Goal: Information Seeking & Learning: Learn about a topic

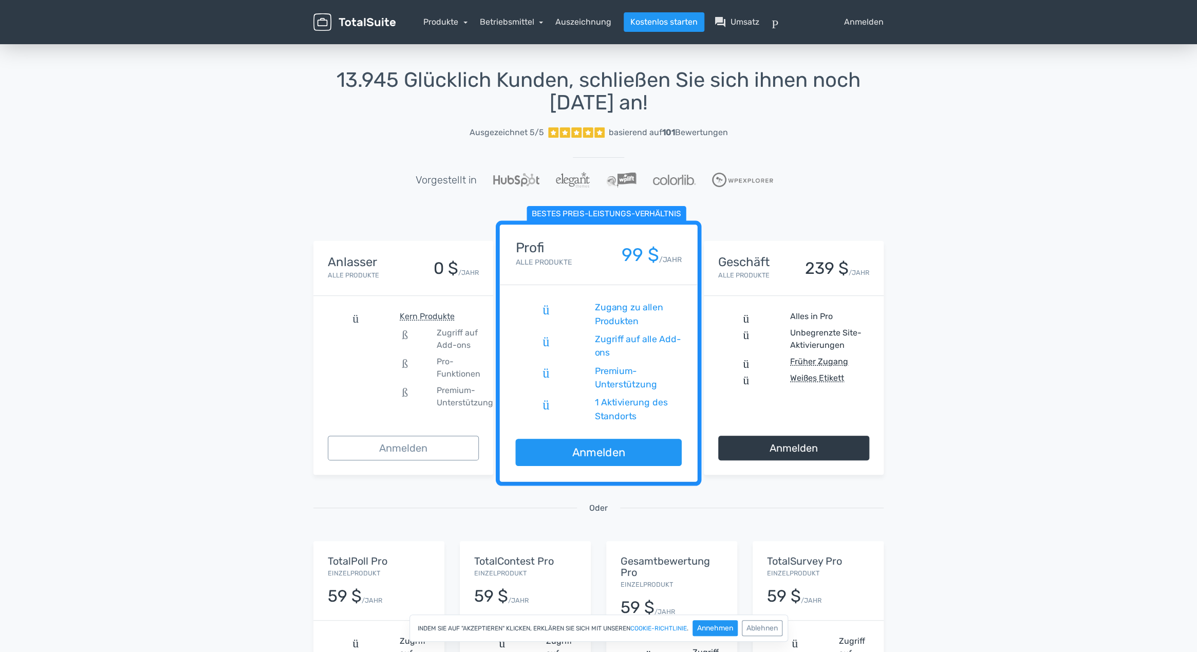
click at [132, 296] on div "13.945 Glücklich Kunden, schließen Sie sich ihnen noch heute an! Ausgezeichnet …" at bounding box center [598, 464] width 1197 height 844
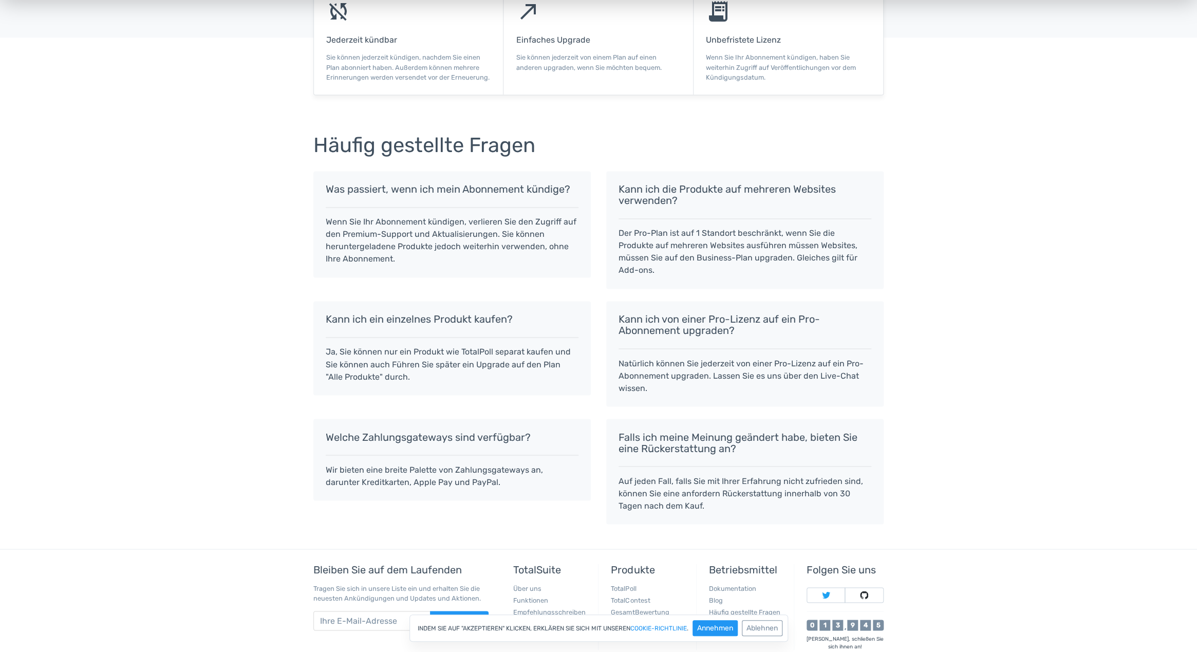
scroll to position [955, 0]
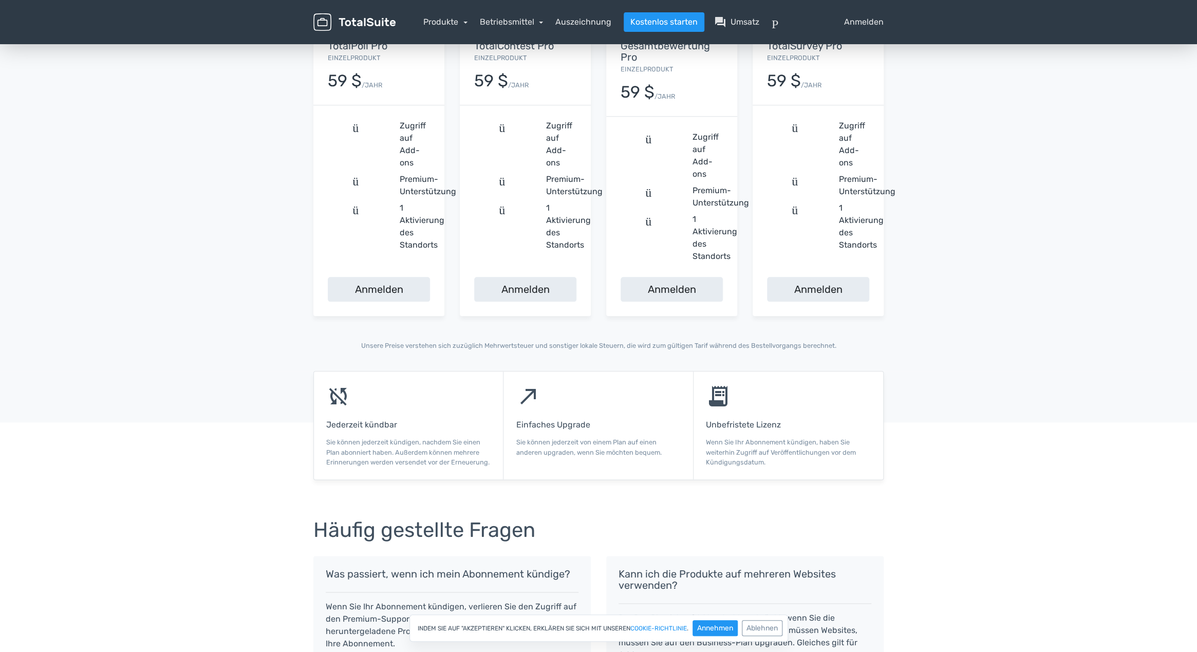
drag, startPoint x: 827, startPoint y: 175, endPoint x: 835, endPoint y: 164, distance: 13.6
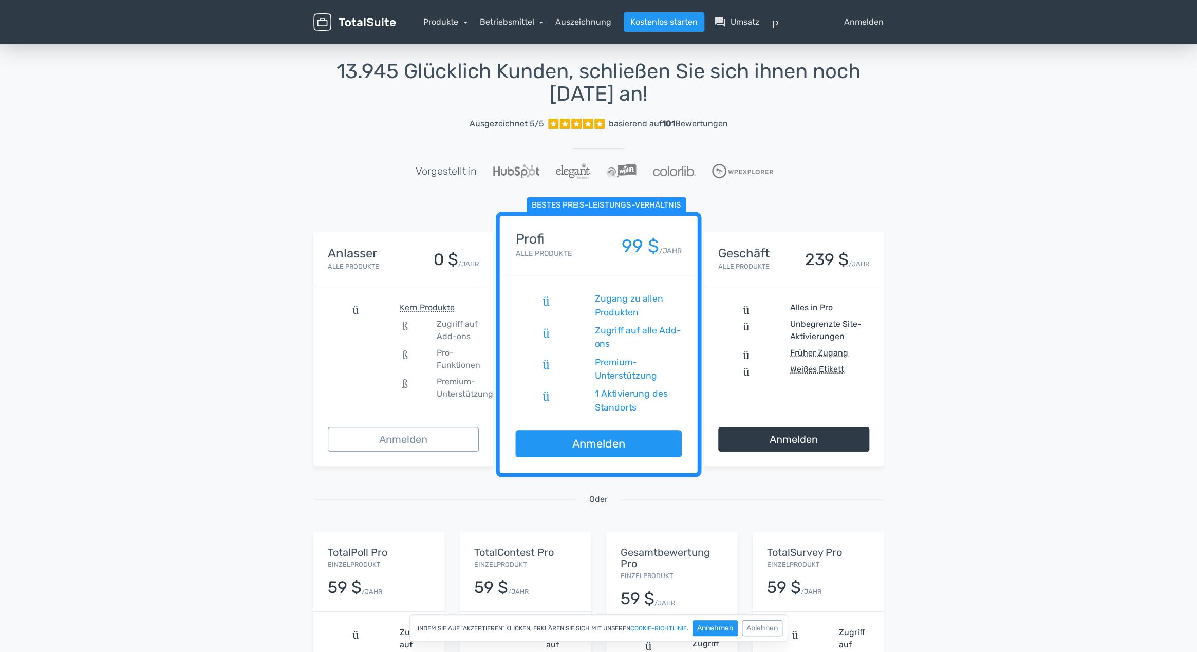
scroll to position [0, 0]
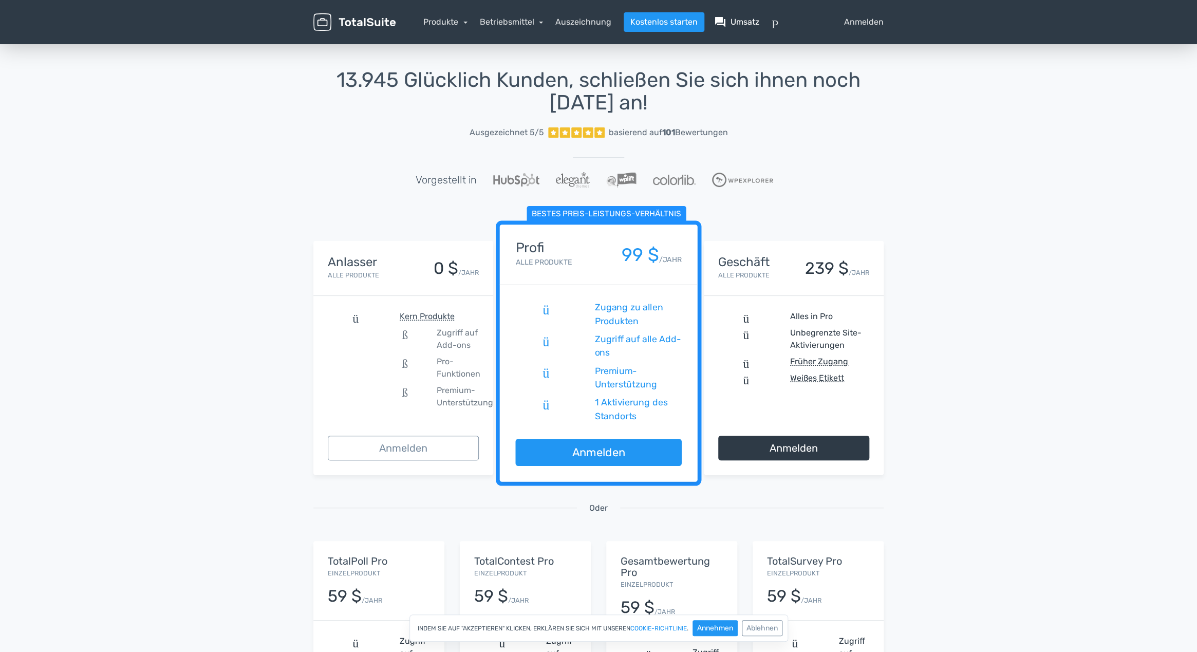
click at [736, 22] on font "Umsatz" at bounding box center [744, 22] width 29 height 12
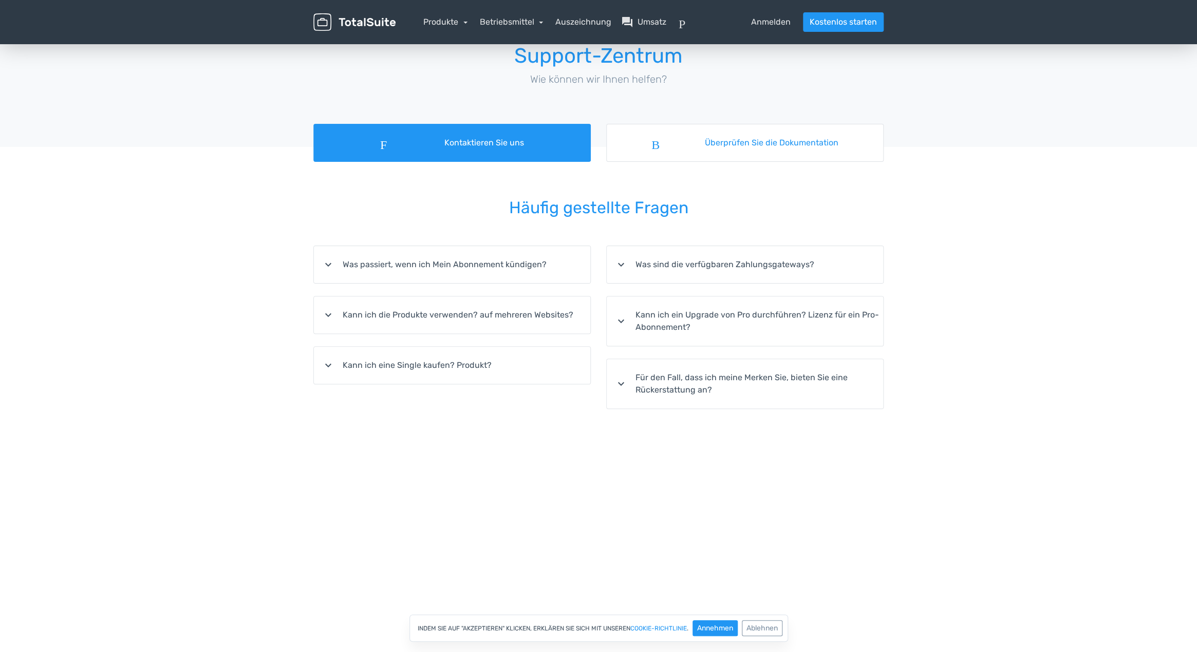
scroll to position [49, 0]
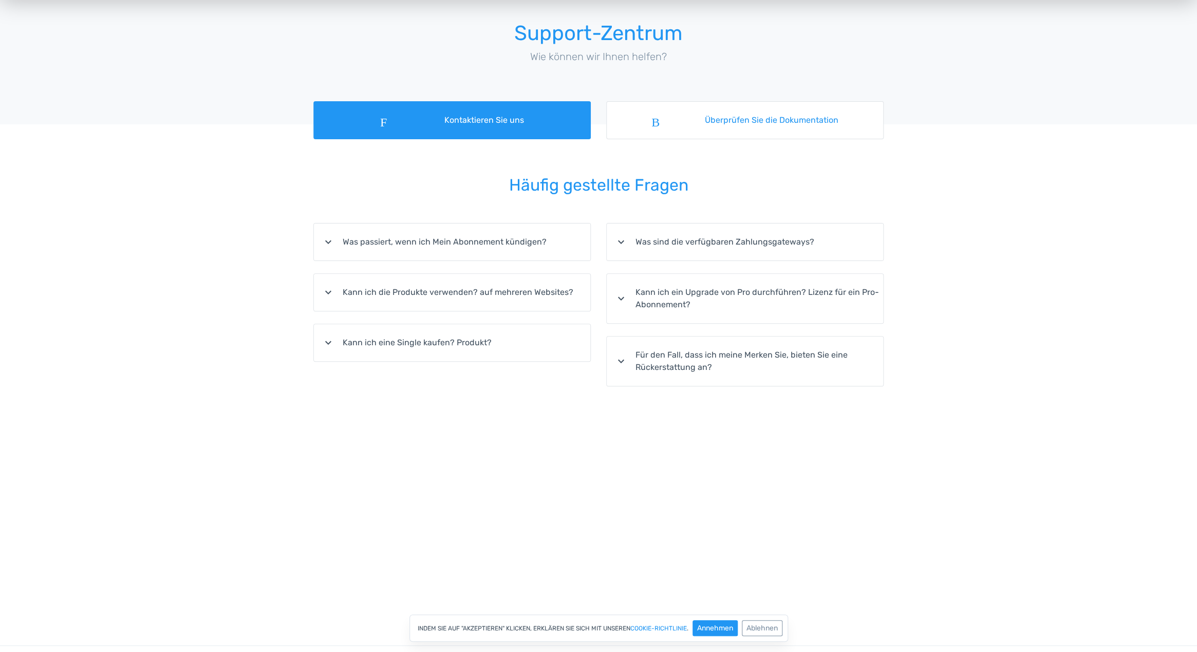
click at [326, 290] on icon "expand_more" at bounding box center [328, 292] width 12 height 12
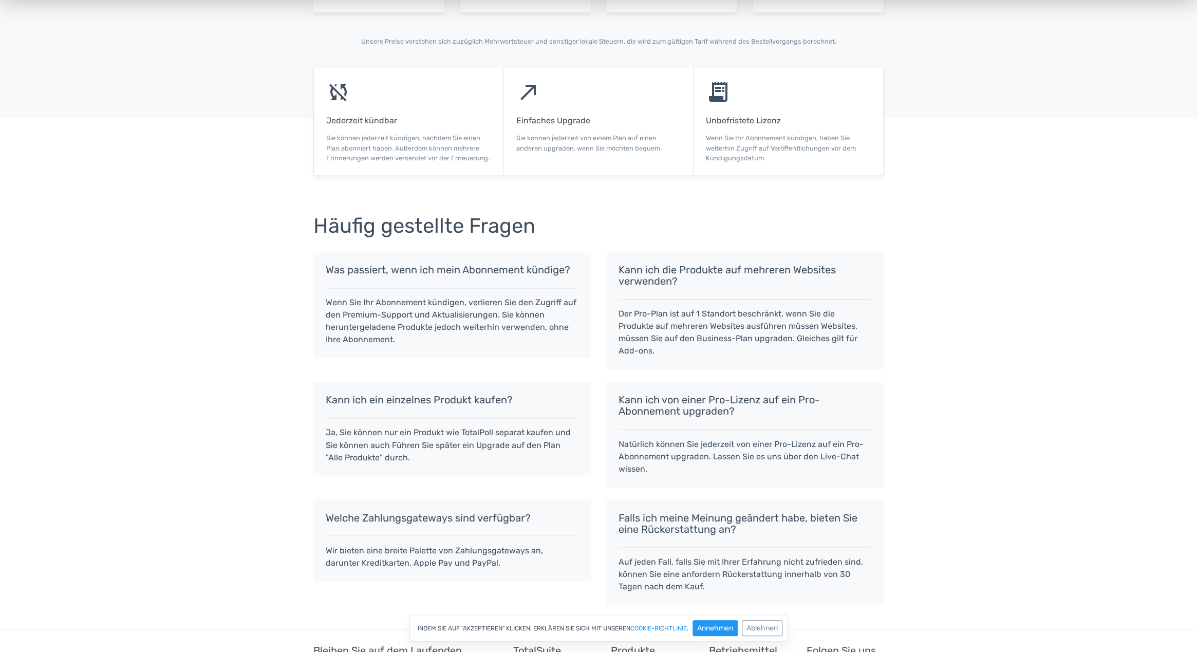
scroll to position [880, 0]
